Goal: Transaction & Acquisition: Purchase product/service

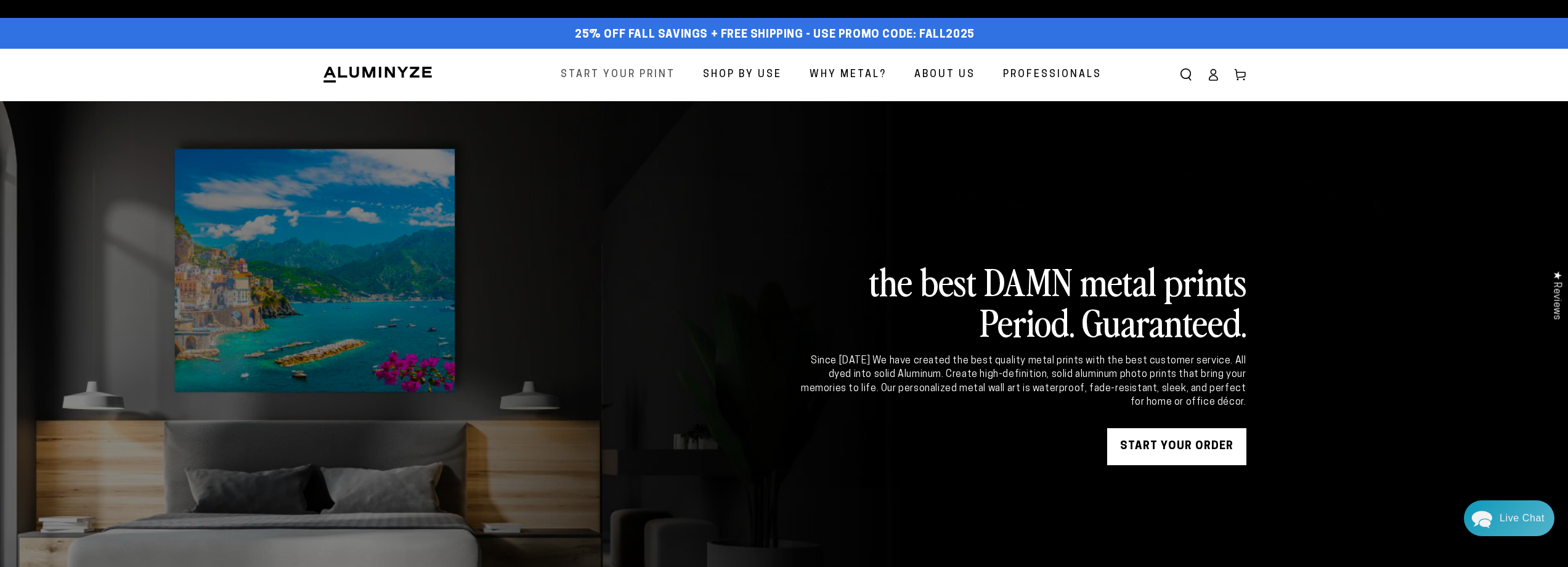
click at [617, 72] on span "Start Your Print" at bounding box center [618, 75] width 115 height 18
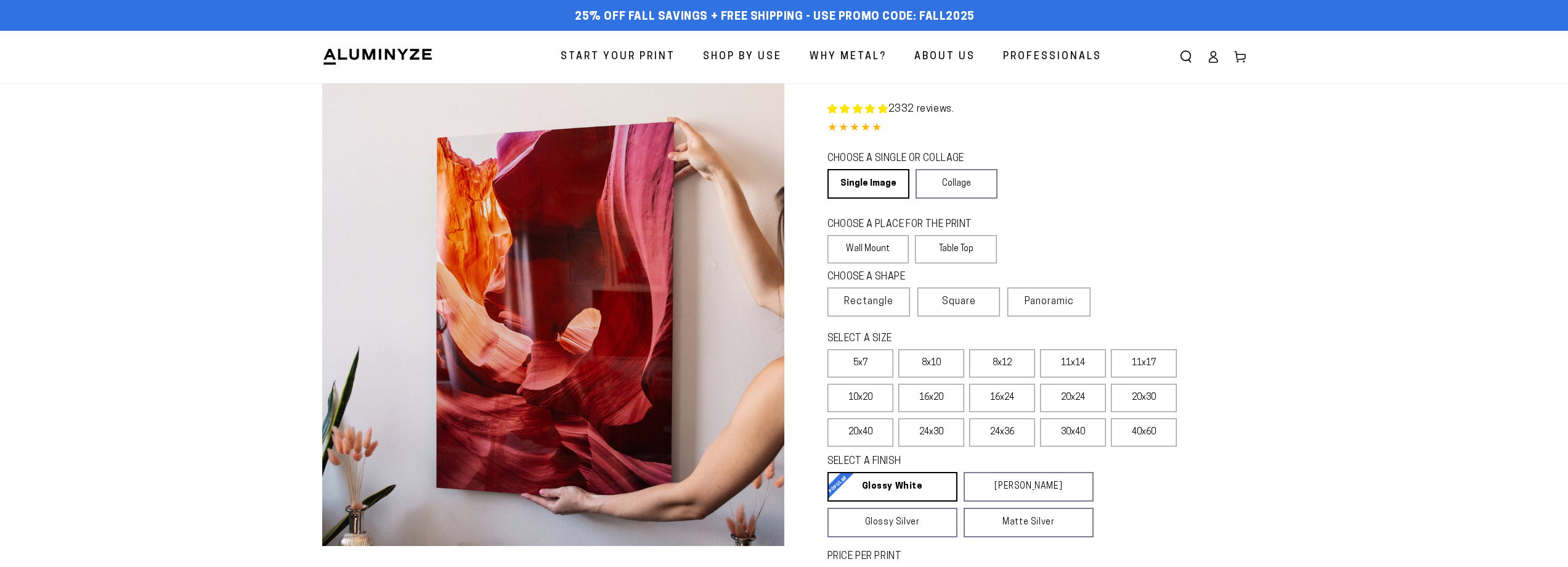
select select "**********"
click at [847, 412] on fieldset "SELECT A SIZE Learn more 5x7 8x10" at bounding box center [1033, 392] width 411 height 121
click at [855, 395] on label "10x20" at bounding box center [860, 398] width 66 height 29
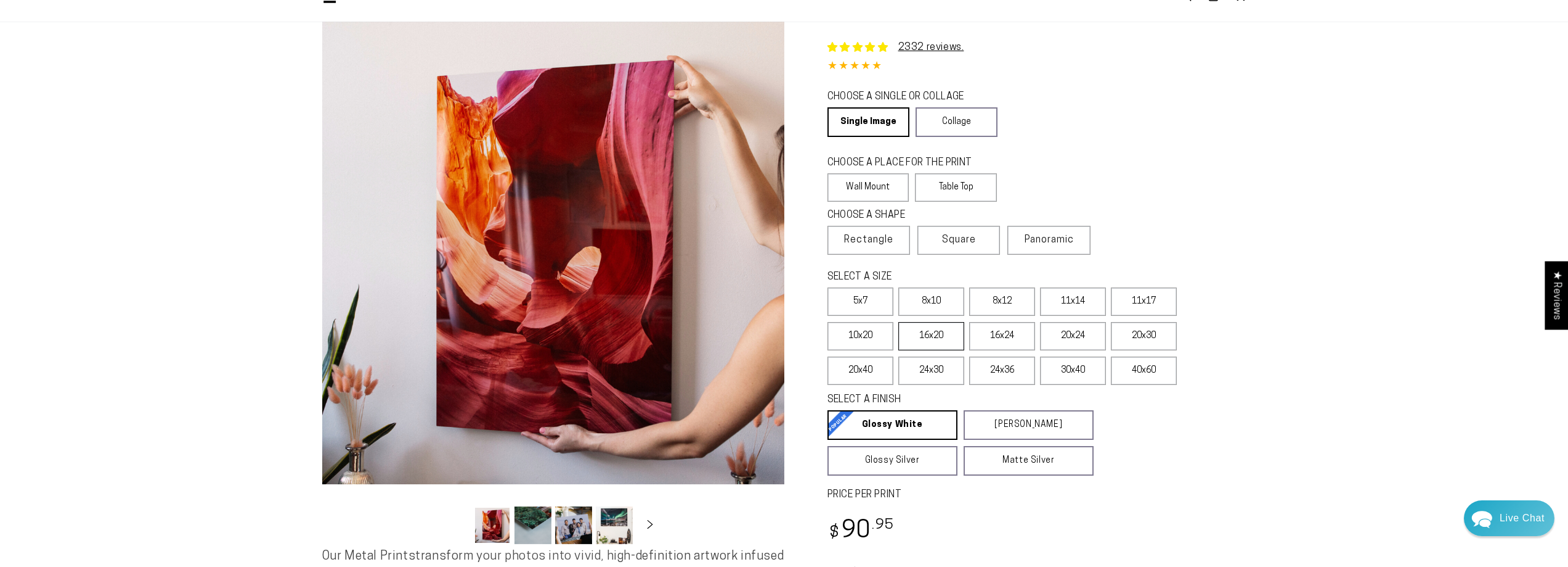
click at [938, 330] on label "16x20" at bounding box center [931, 336] width 66 height 29
click at [986, 334] on label "16x24" at bounding box center [1002, 336] width 66 height 29
click at [1056, 334] on label "20x24" at bounding box center [1073, 336] width 66 height 29
click at [1117, 339] on label "20x30" at bounding box center [1144, 336] width 66 height 29
click at [911, 340] on label "16x20" at bounding box center [931, 336] width 66 height 29
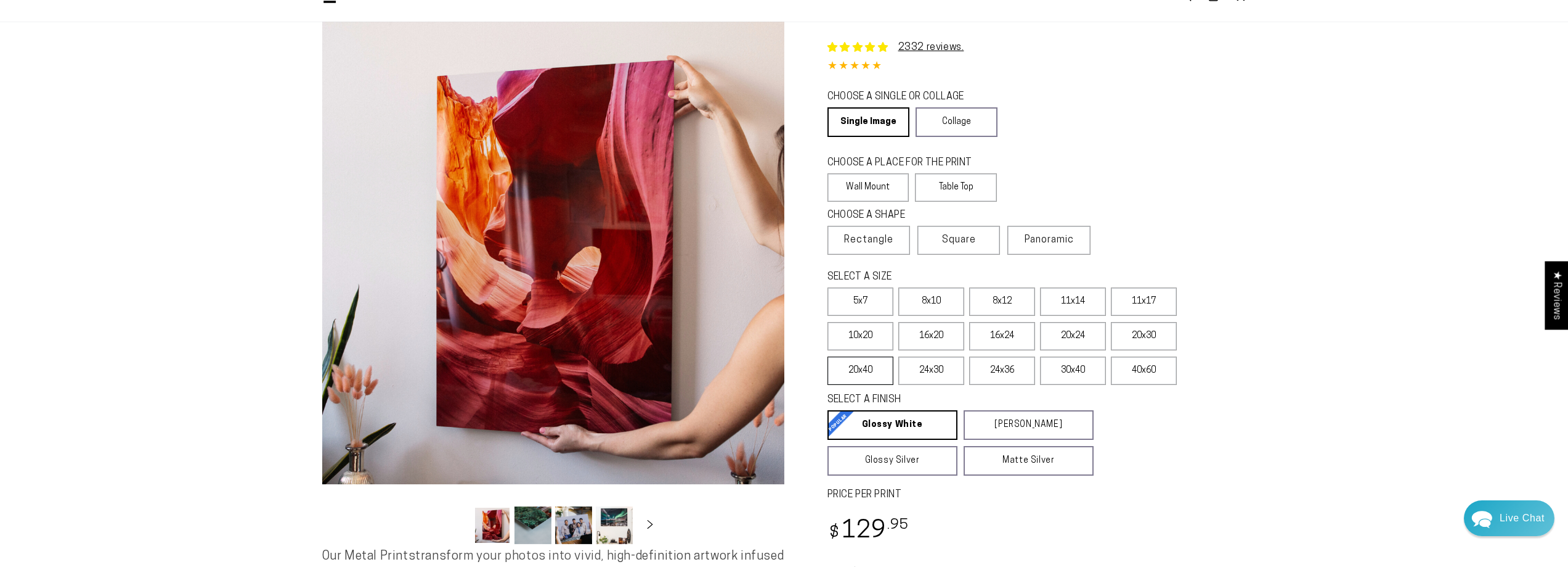
click at [861, 369] on label "20x40" at bounding box center [860, 371] width 66 height 29
click at [931, 376] on label "24x30" at bounding box center [931, 371] width 66 height 29
click at [884, 373] on label "20x40" at bounding box center [860, 371] width 66 height 29
click at [921, 334] on label "16x20" at bounding box center [931, 336] width 66 height 29
click at [1140, 303] on label "11x17" at bounding box center [1144, 302] width 66 height 29
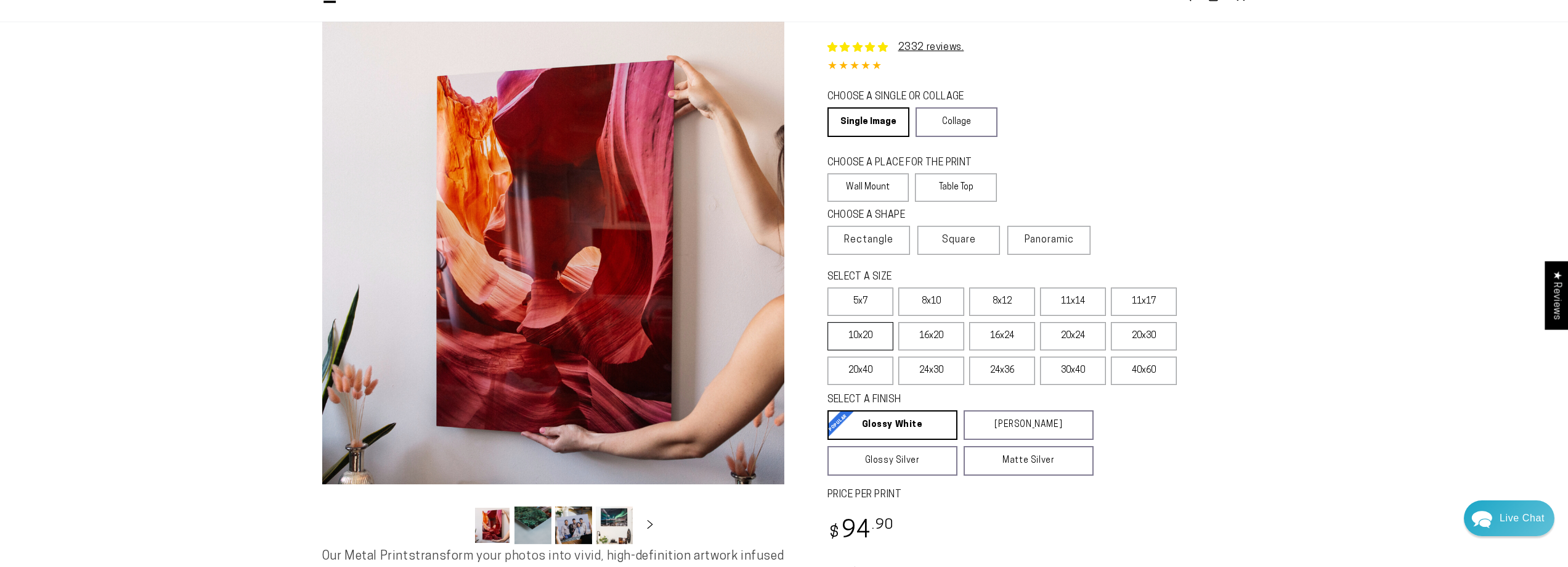
click at [865, 328] on label "10x20" at bounding box center [860, 336] width 66 height 29
click at [1066, 305] on label "11x14" at bounding box center [1073, 302] width 66 height 29
click at [1135, 302] on label "11x17" at bounding box center [1144, 302] width 66 height 29
click at [930, 329] on label "16x20" at bounding box center [931, 336] width 66 height 29
click at [240, 251] on section "Skip to product information Open media 1 in modal Open media 2 in modal Open me…" at bounding box center [784, 356] width 1568 height 669
